Goal: Entertainment & Leisure: Consume media (video, audio)

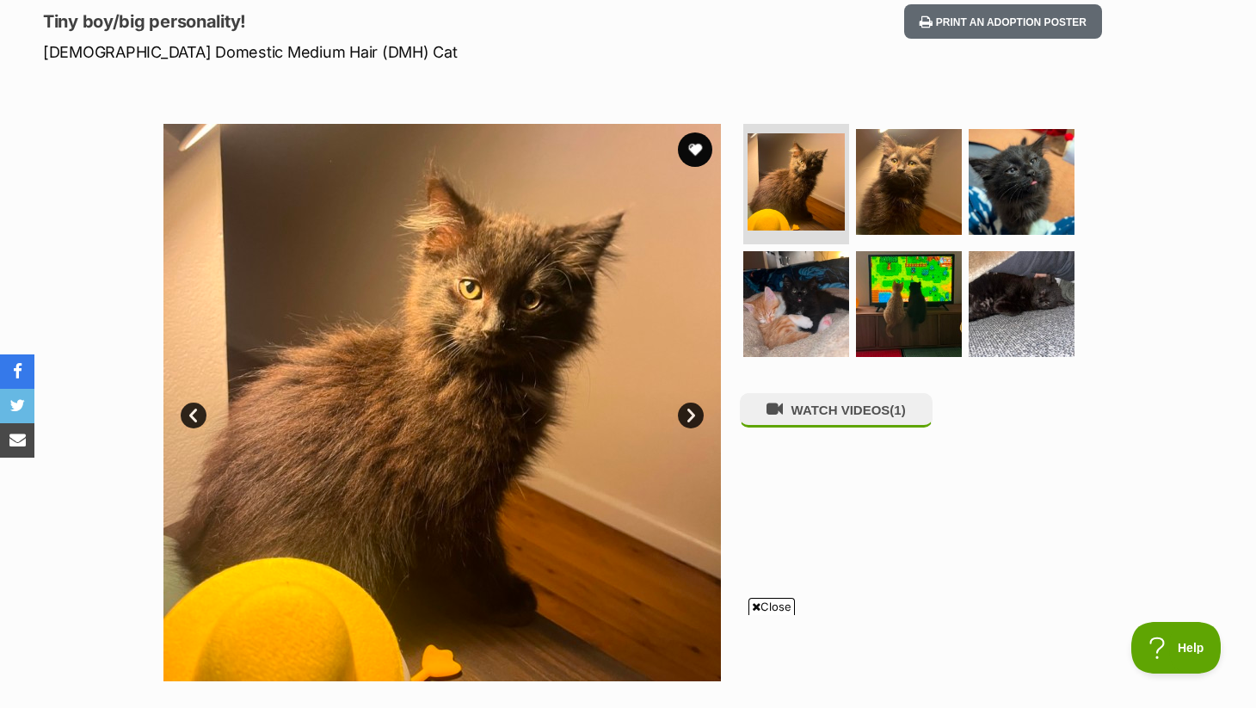
click at [689, 409] on link "Next" at bounding box center [691, 416] width 26 height 26
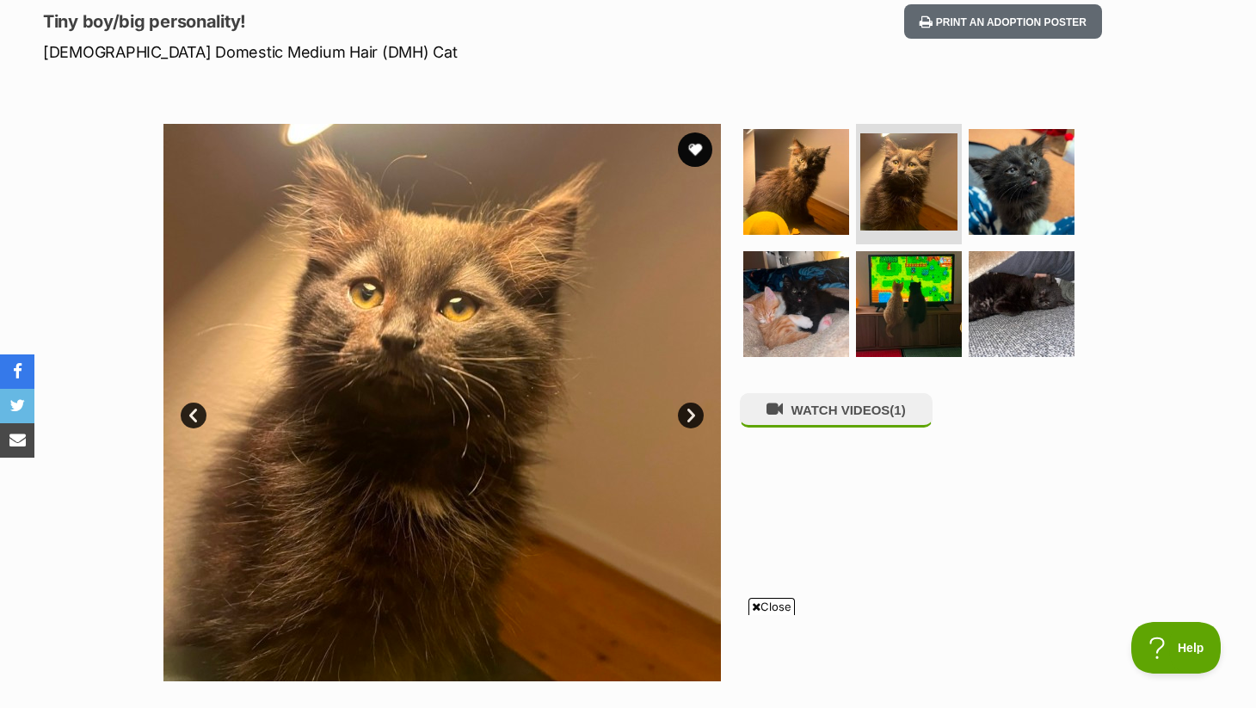
click at [689, 410] on link "Next" at bounding box center [691, 416] width 26 height 26
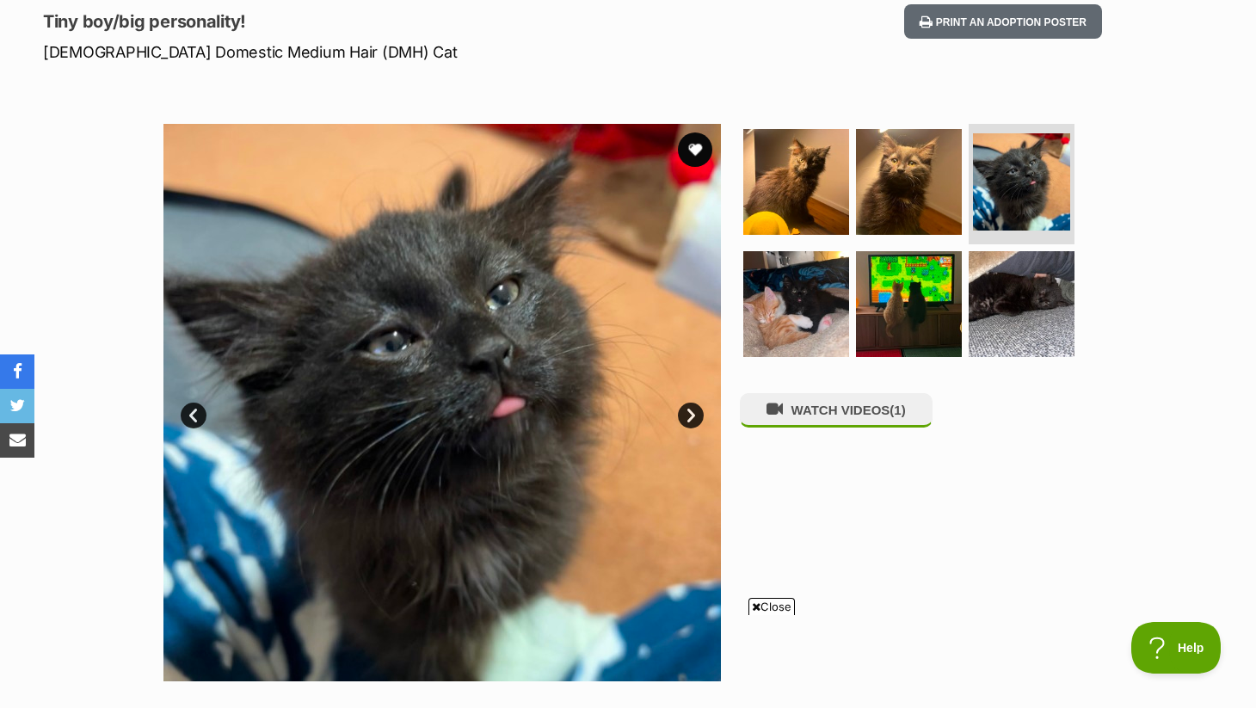
click at [689, 410] on link "Next" at bounding box center [691, 416] width 26 height 26
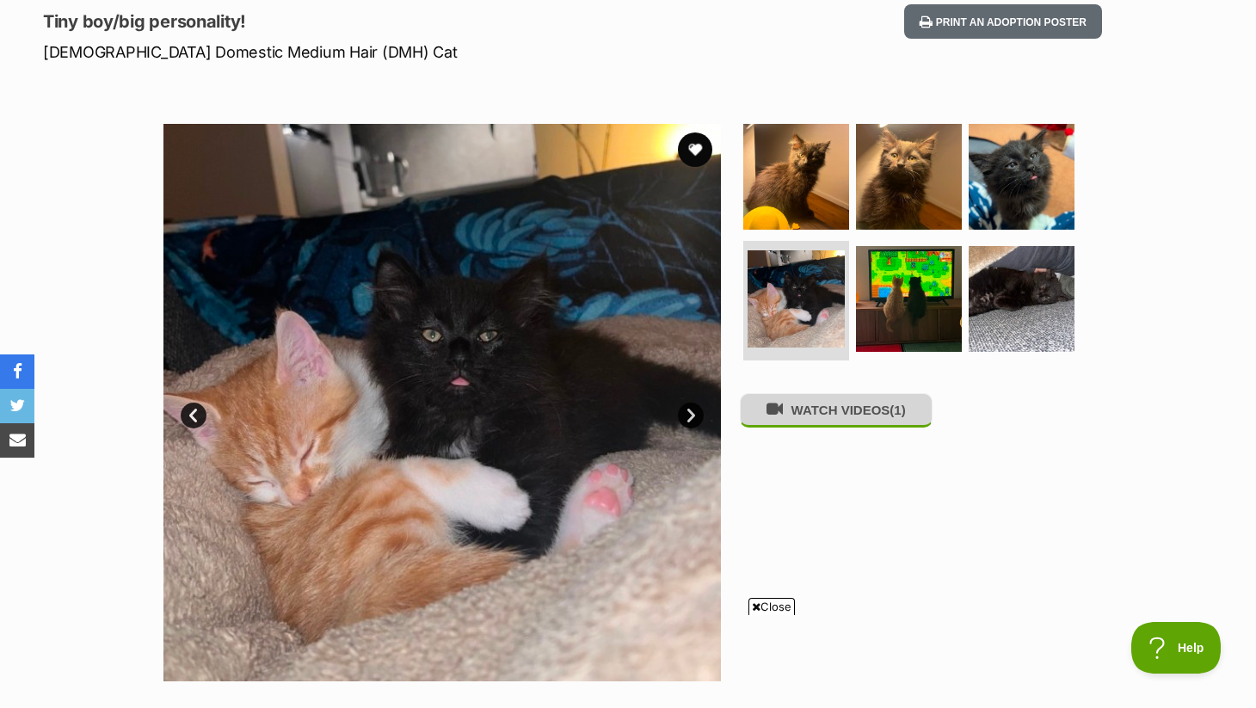
click at [826, 417] on button "WATCH VIDEOS (1)" at bounding box center [836, 410] width 193 height 34
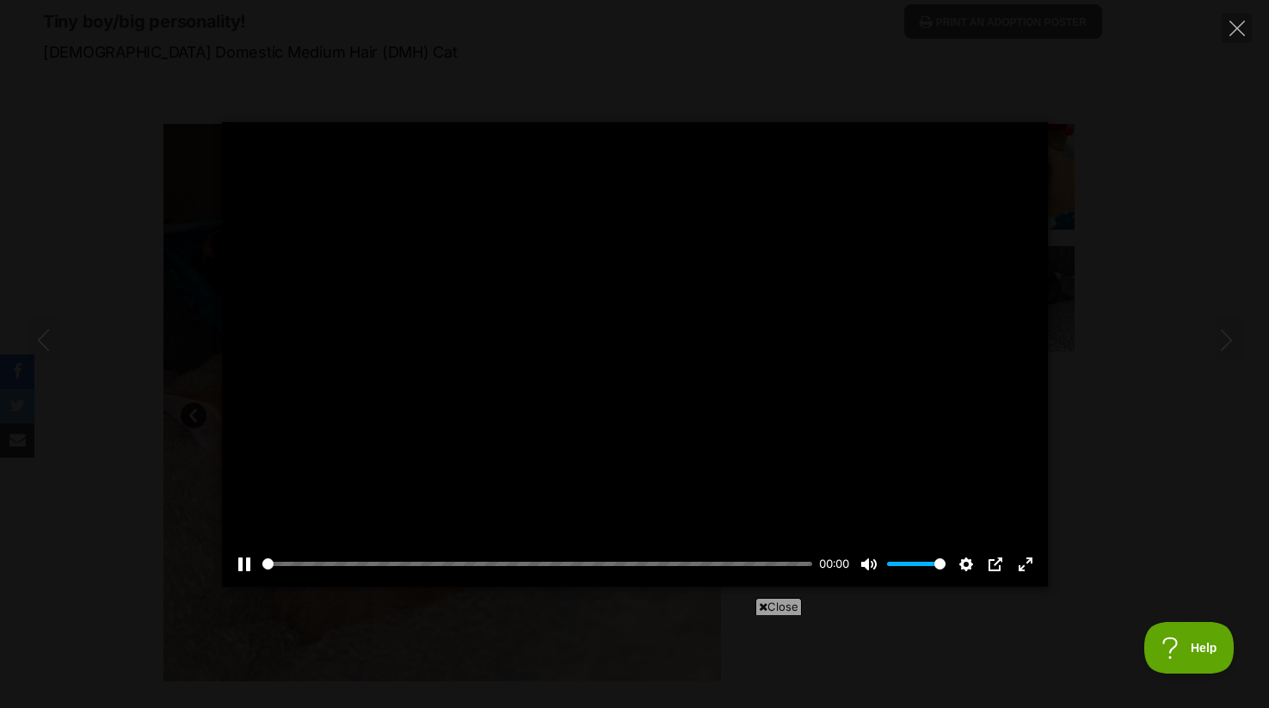
click at [565, 455] on div at bounding box center [635, 354] width 826 height 465
click at [633, 337] on button "Play" at bounding box center [634, 354] width 41 height 41
click at [1241, 31] on icon "Close" at bounding box center [1237, 28] width 15 height 15
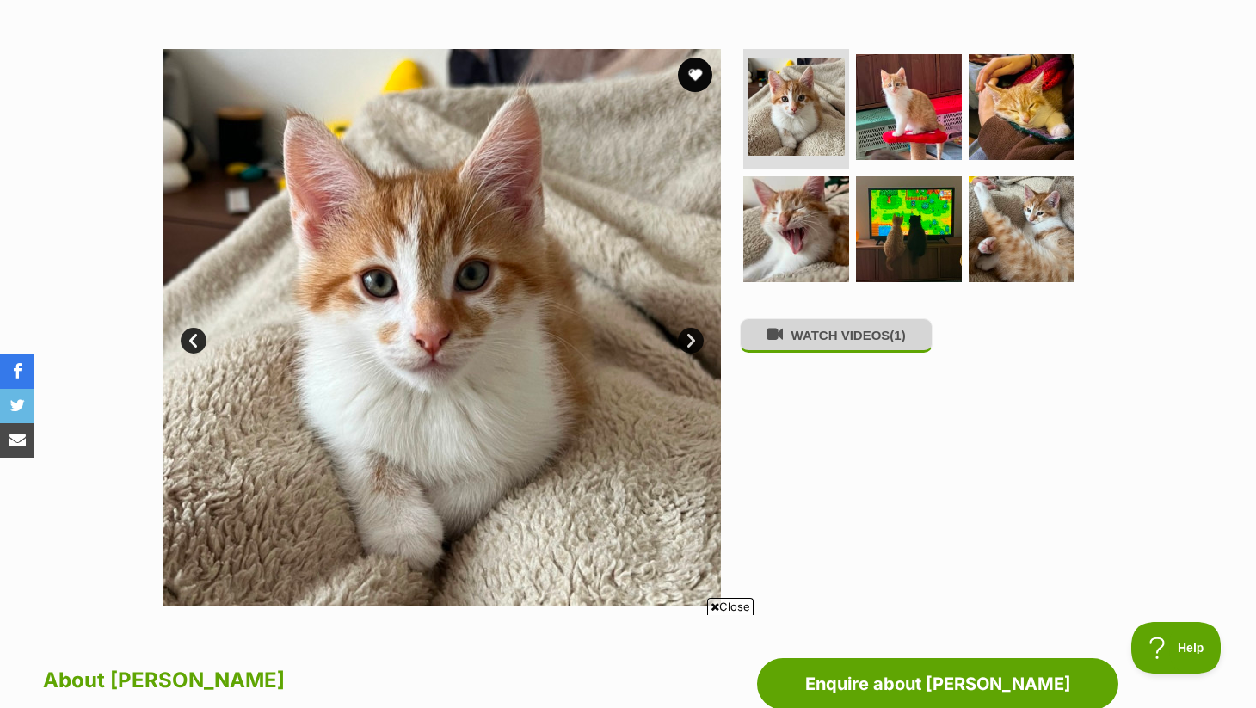
click at [812, 342] on button "WATCH VIDEOS (1)" at bounding box center [836, 335] width 193 height 34
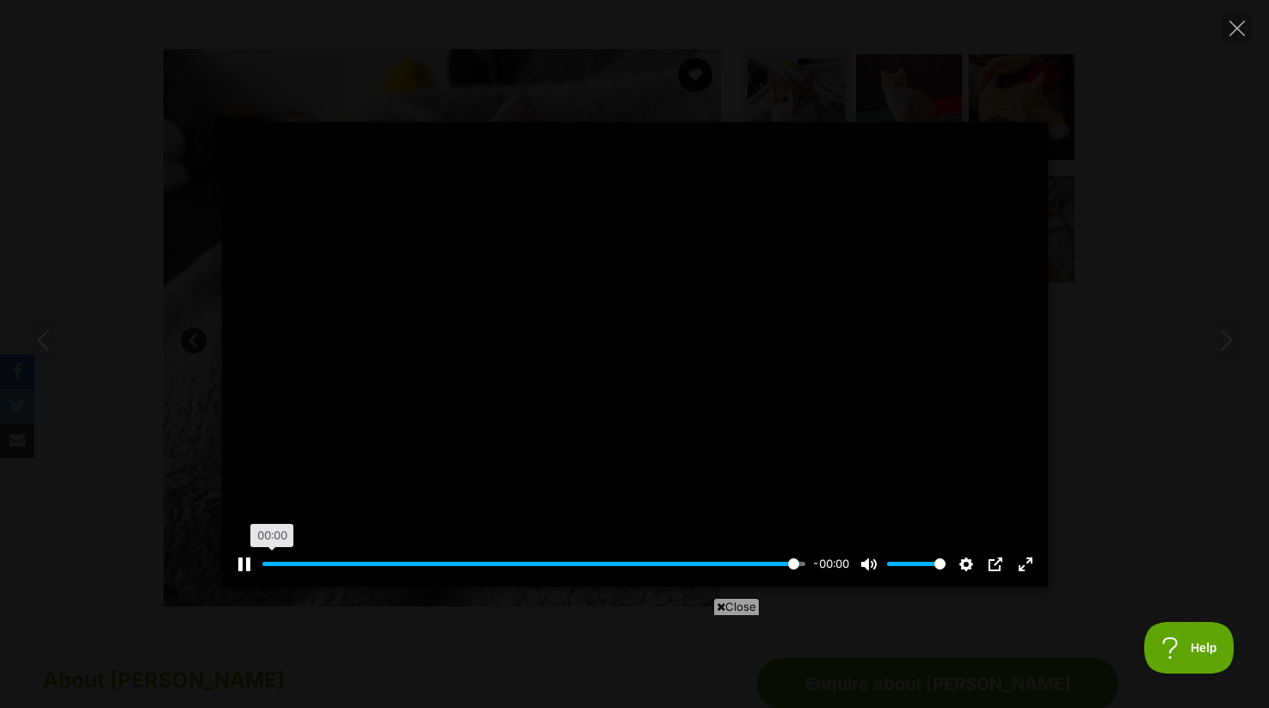
type input "100"
